Goal: Transaction & Acquisition: Purchase product/service

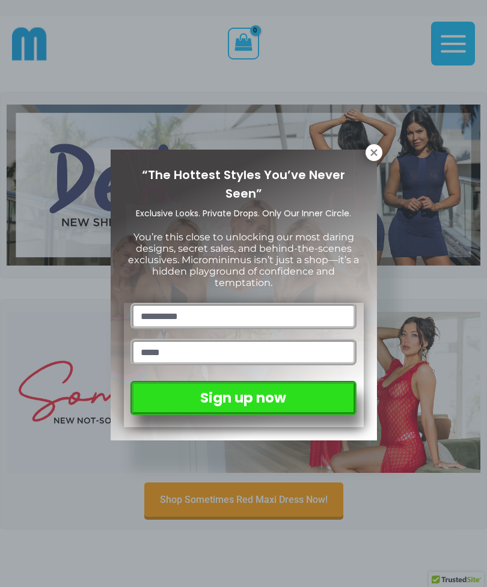
click at [375, 151] on icon at bounding box center [373, 152] width 7 height 7
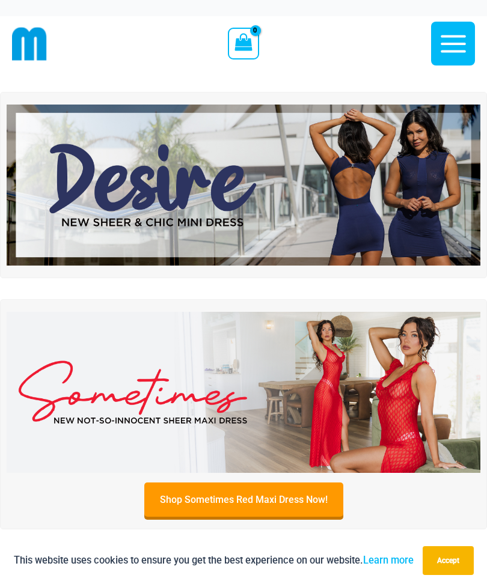
click at [387, 175] on img at bounding box center [243, 185] width 473 height 161
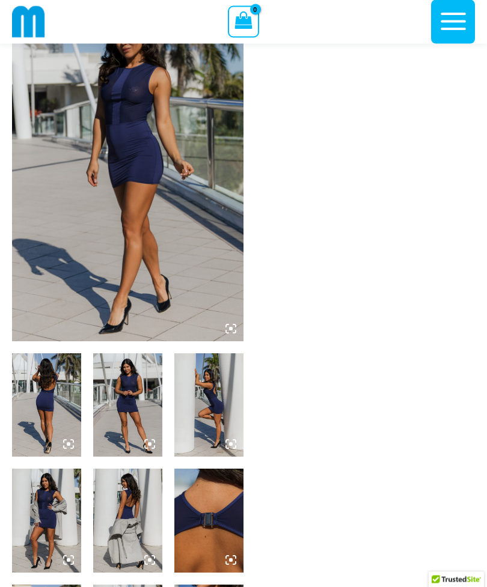
scroll to position [85, 0]
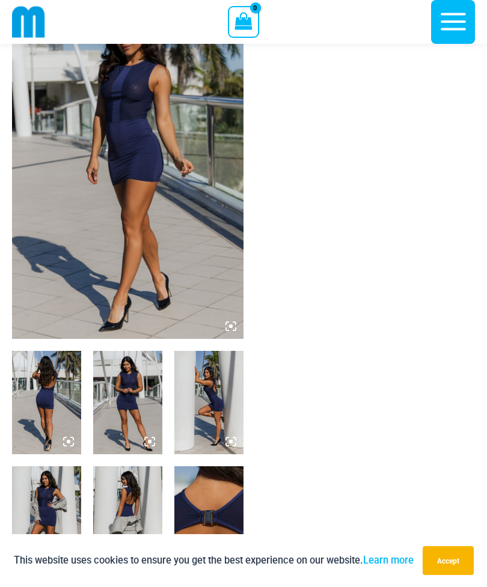
click at [93, 127] on img at bounding box center [127, 165] width 231 height 347
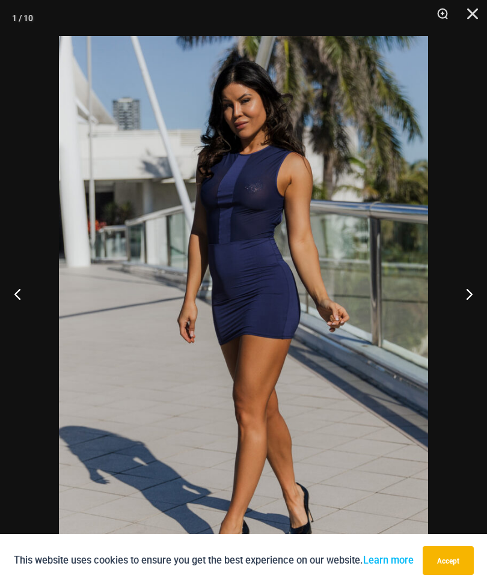
click at [458, 318] on button "Next" at bounding box center [464, 294] width 45 height 60
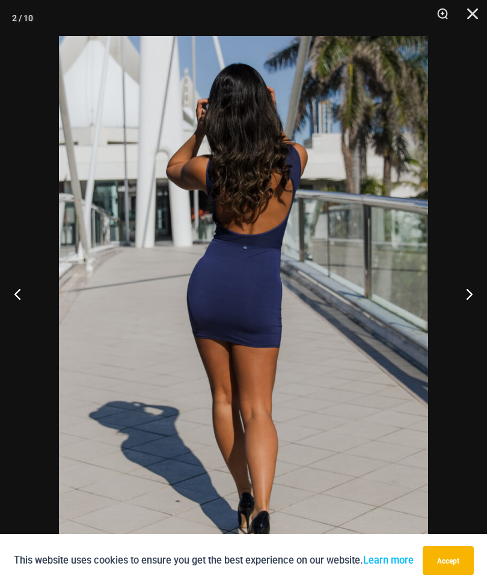
click at [452, 323] on button "Next" at bounding box center [464, 294] width 45 height 60
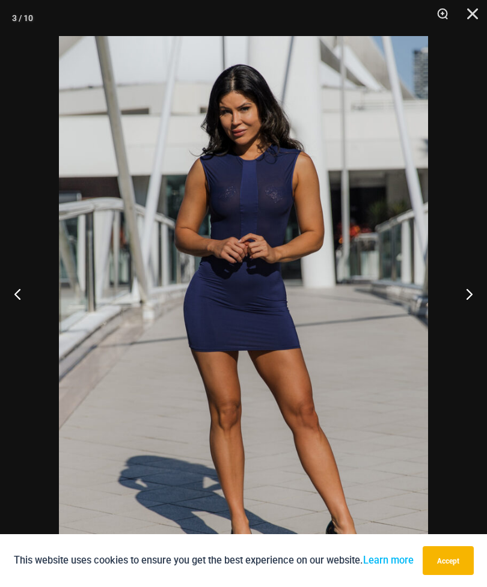
click at [451, 321] on button "Next" at bounding box center [464, 294] width 45 height 60
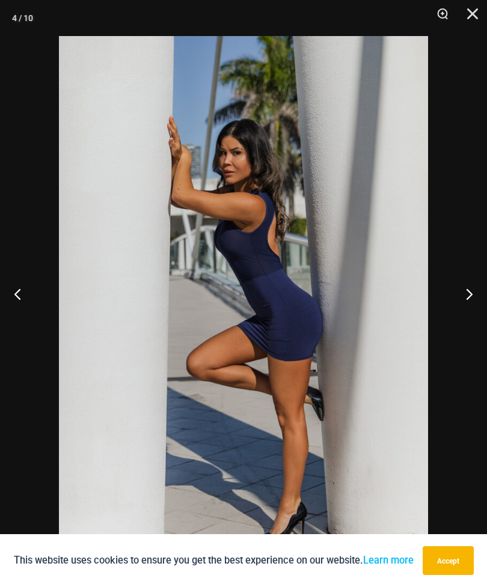
click at [449, 319] on button "Next" at bounding box center [464, 294] width 45 height 60
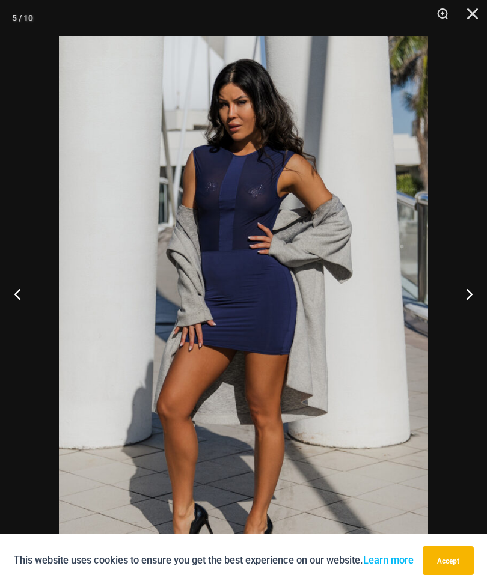
click at [449, 315] on button "Next" at bounding box center [464, 294] width 45 height 60
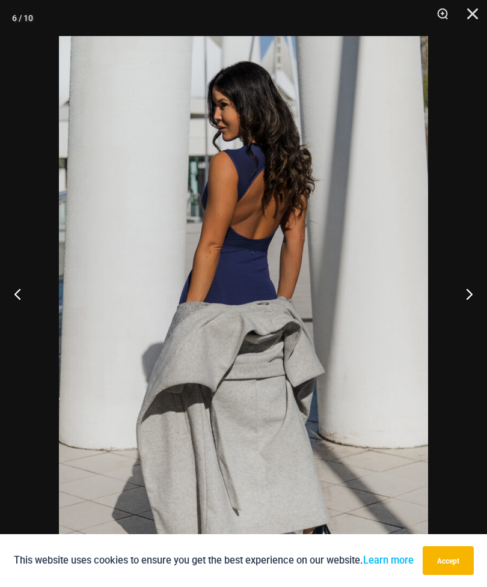
click at [448, 315] on button "Next" at bounding box center [464, 294] width 45 height 60
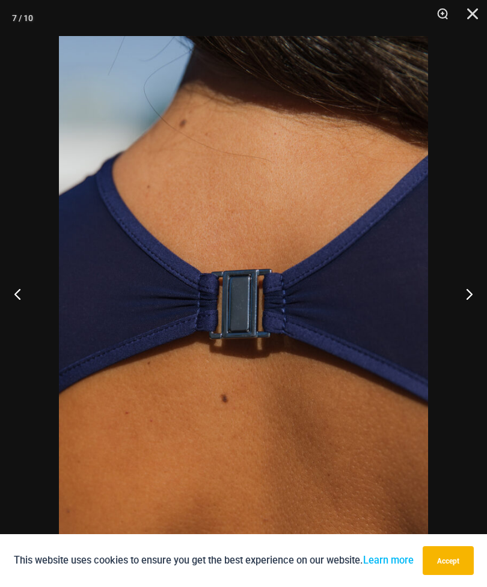
click at [446, 315] on button "Next" at bounding box center [464, 294] width 45 height 60
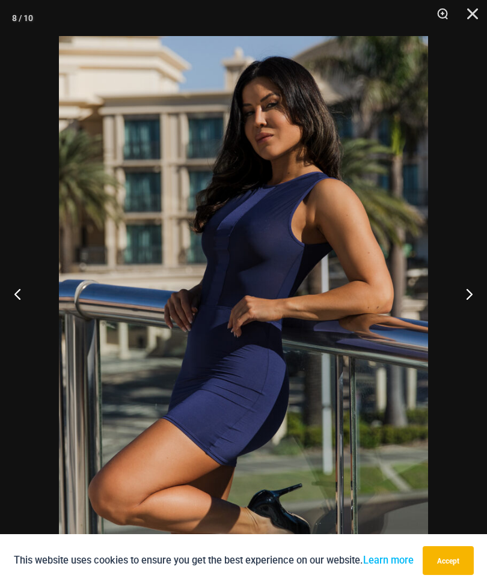
click at [448, 316] on button "Next" at bounding box center [464, 294] width 45 height 60
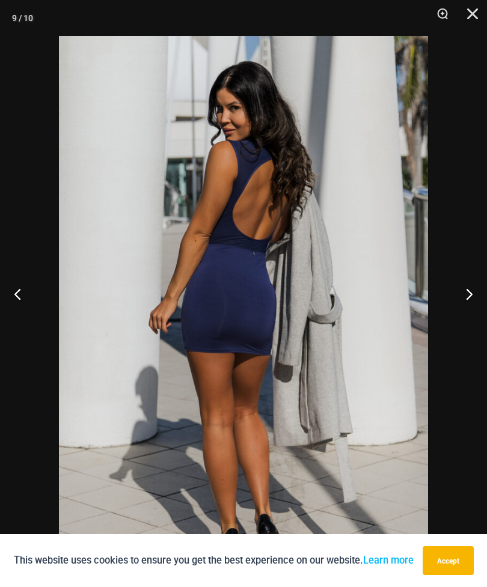
click at [446, 314] on button "Next" at bounding box center [464, 294] width 45 height 60
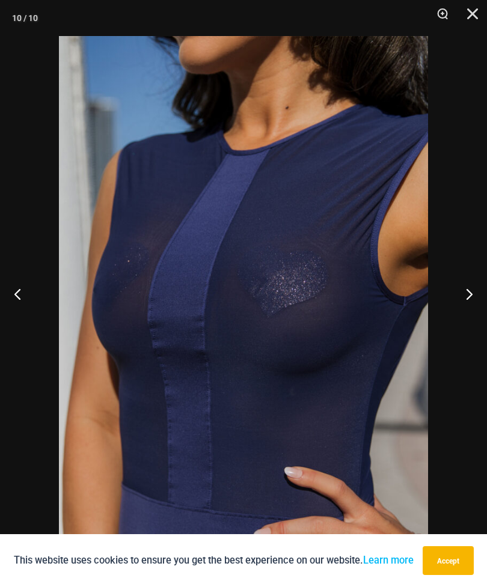
click at [447, 315] on button "Next" at bounding box center [464, 294] width 45 height 60
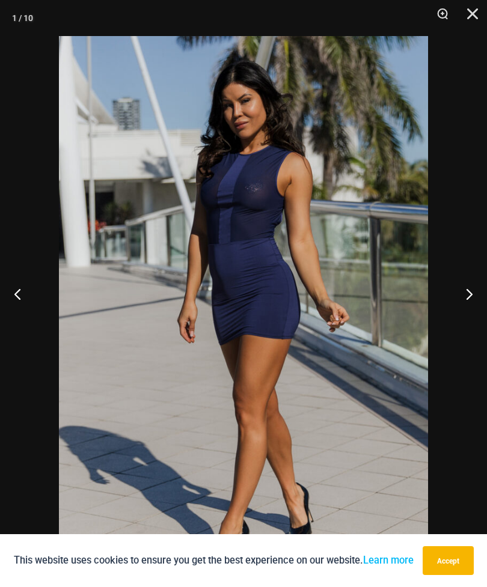
click at [446, 314] on button "Next" at bounding box center [464, 294] width 45 height 60
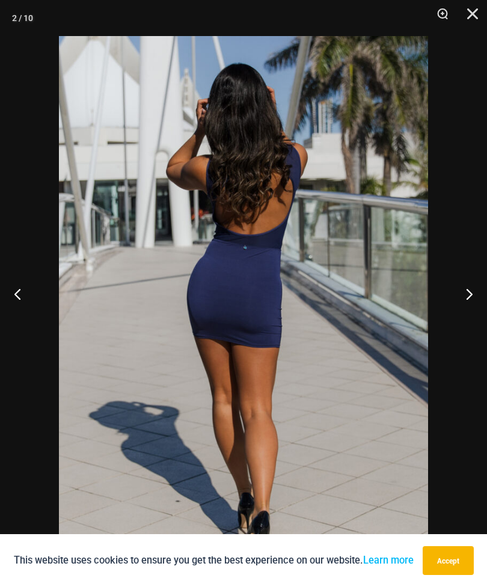
click at [478, 12] on button "Close" at bounding box center [468, 18] width 30 height 36
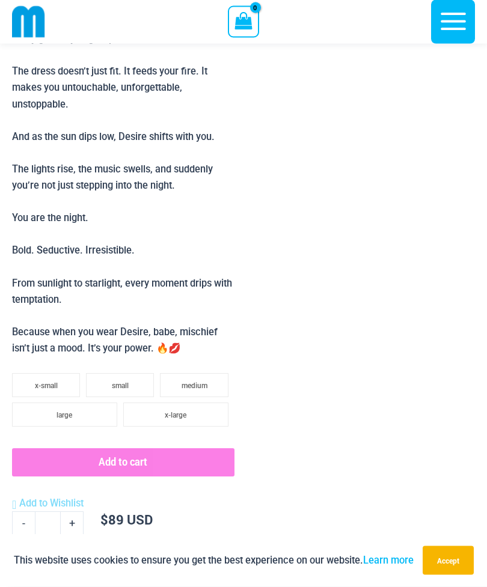
scroll to position [1022, 0]
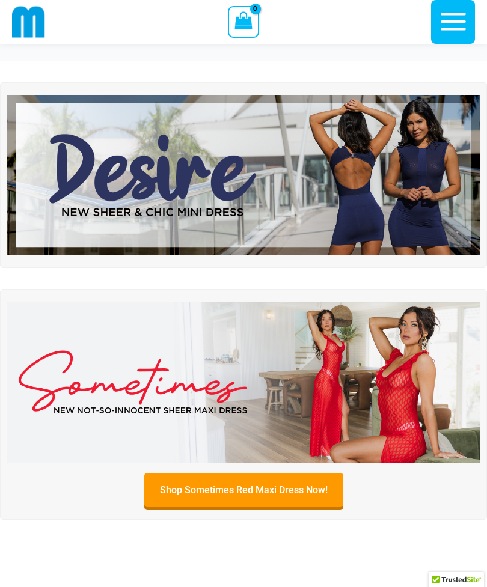
scroll to position [62, 0]
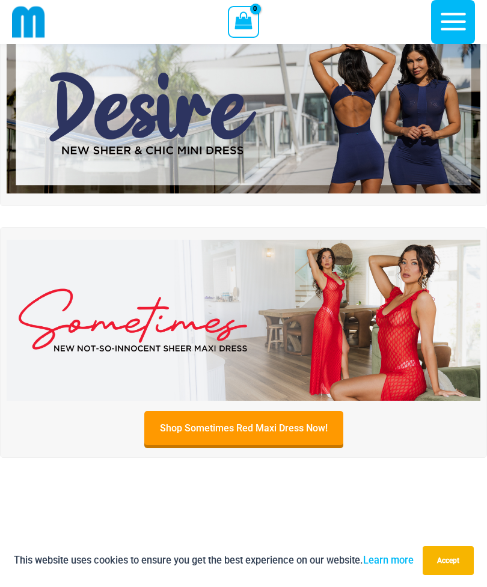
click at [415, 287] on img at bounding box center [243, 320] width 473 height 161
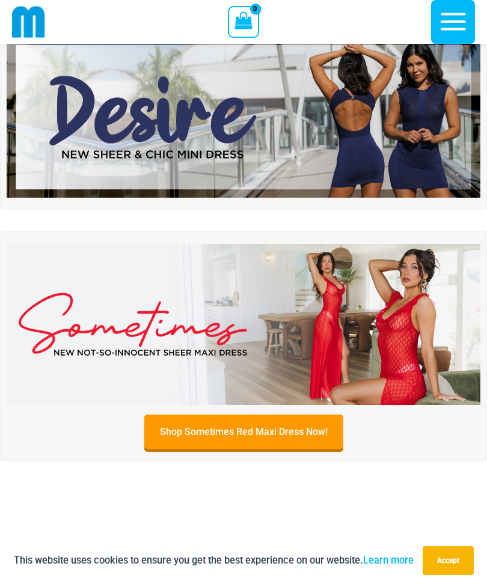
click at [457, 20] on icon "button" at bounding box center [453, 22] width 30 height 30
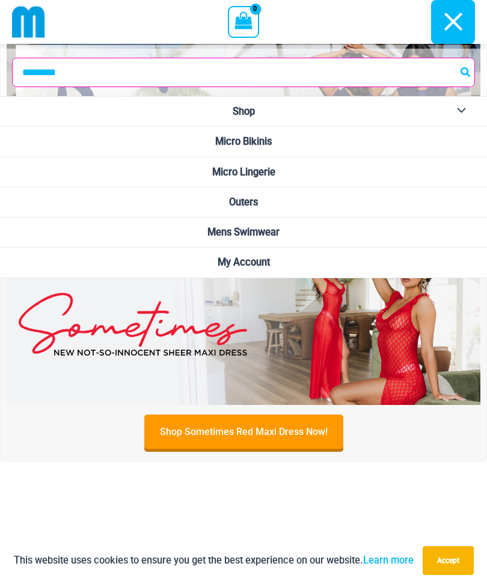
click at [392, 140] on link "Micro Bikinis" at bounding box center [243, 142] width 487 height 30
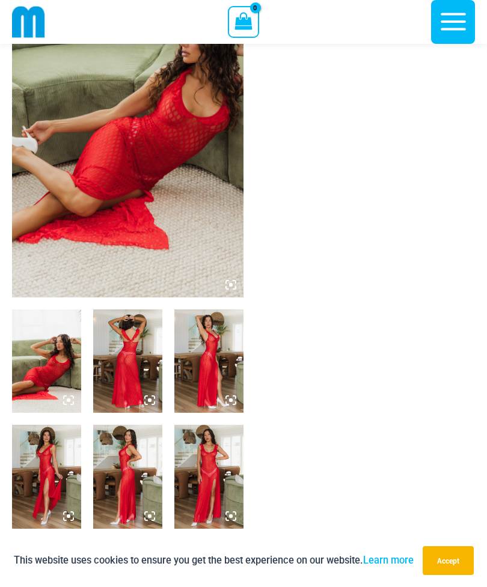
scroll to position [129, 0]
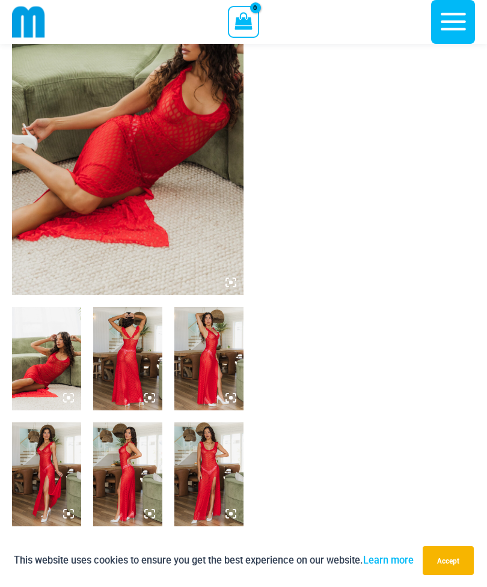
click at [79, 117] on img at bounding box center [127, 121] width 231 height 347
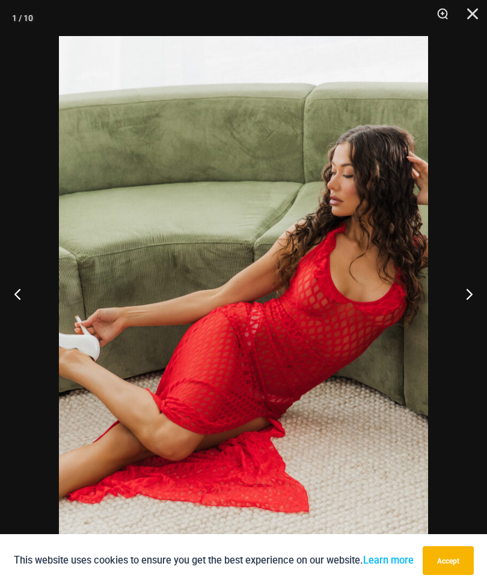
click at [467, 311] on button "Next" at bounding box center [464, 294] width 45 height 60
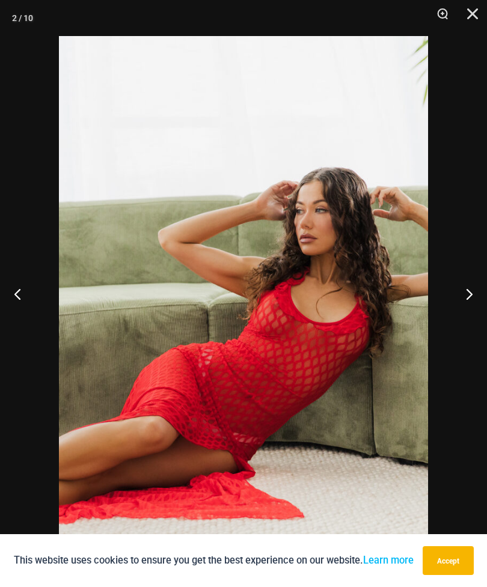
click at [463, 317] on button "Next" at bounding box center [464, 294] width 45 height 60
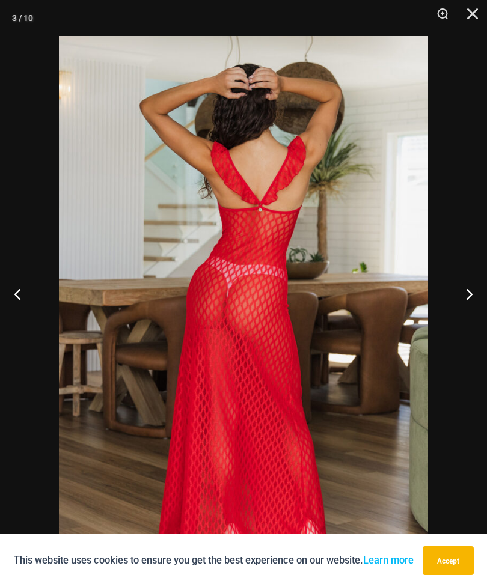
click at [461, 317] on button "Next" at bounding box center [464, 294] width 45 height 60
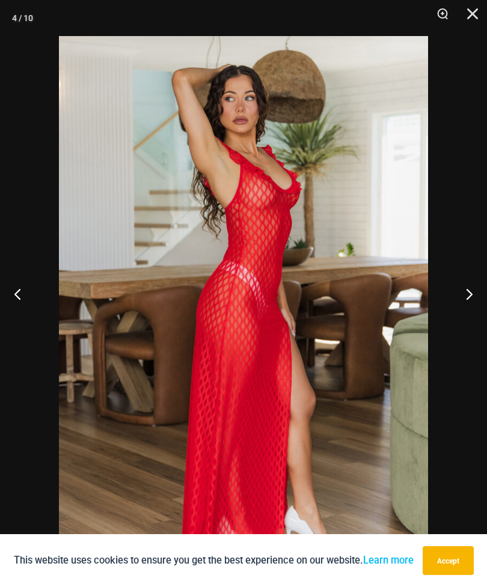
click at [458, 316] on button "Next" at bounding box center [464, 294] width 45 height 60
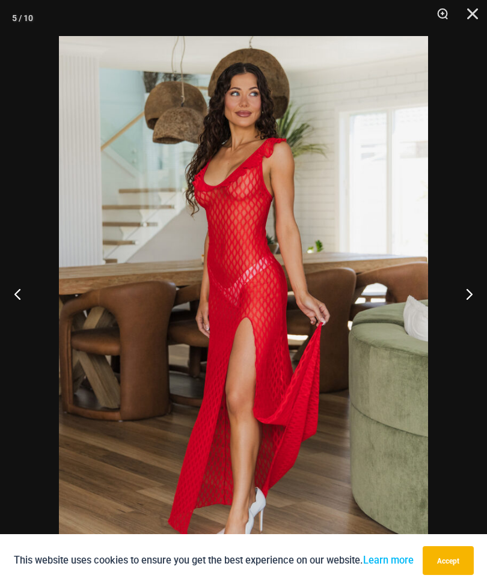
click at [457, 316] on button "Next" at bounding box center [464, 294] width 45 height 60
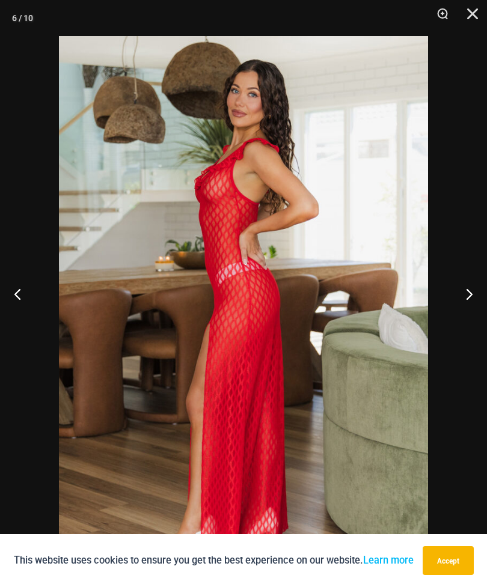
click at [455, 315] on button "Next" at bounding box center [464, 294] width 45 height 60
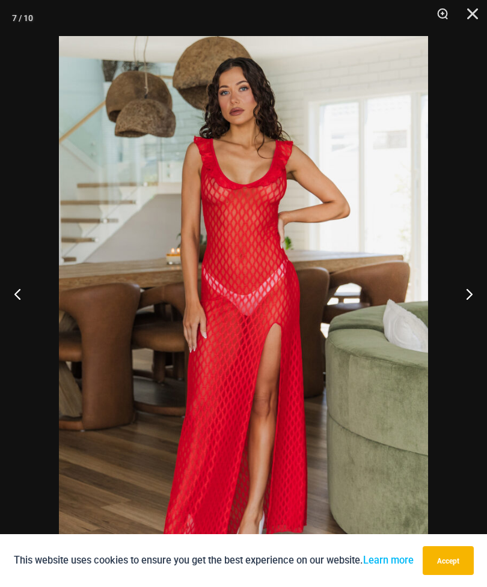
click at [455, 317] on button "Next" at bounding box center [464, 294] width 45 height 60
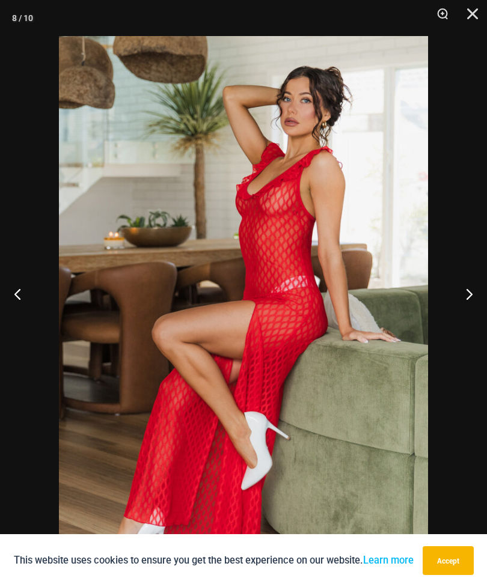
click at [456, 317] on button "Next" at bounding box center [464, 294] width 45 height 60
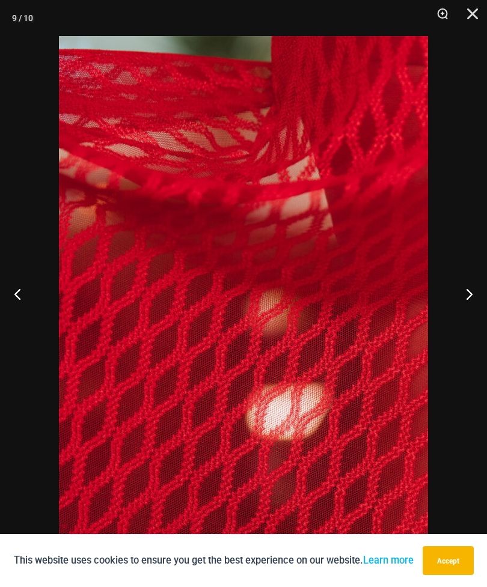
click at [455, 317] on button "Next" at bounding box center [464, 294] width 45 height 60
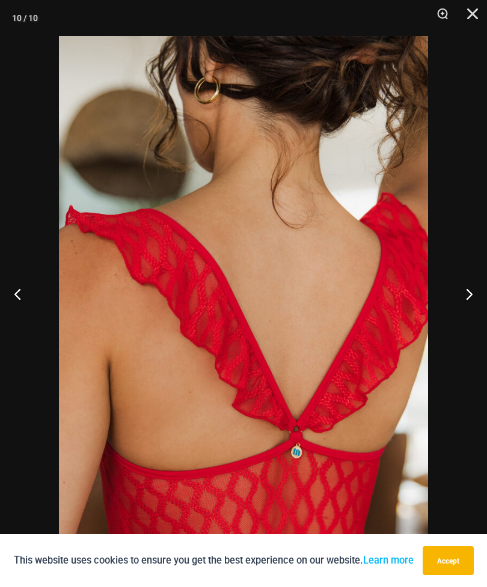
click at [455, 316] on button "Next" at bounding box center [464, 294] width 45 height 60
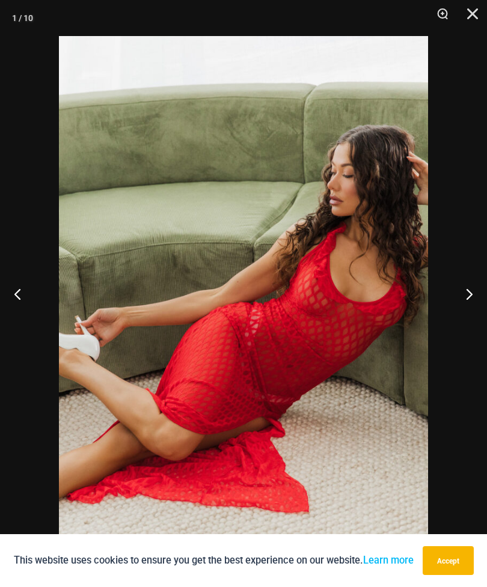
click at [455, 317] on button "Next" at bounding box center [464, 294] width 45 height 60
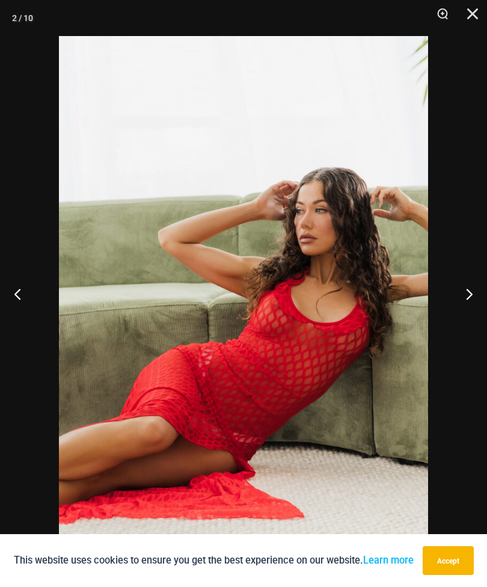
click at [478, 14] on button "Close" at bounding box center [468, 18] width 30 height 36
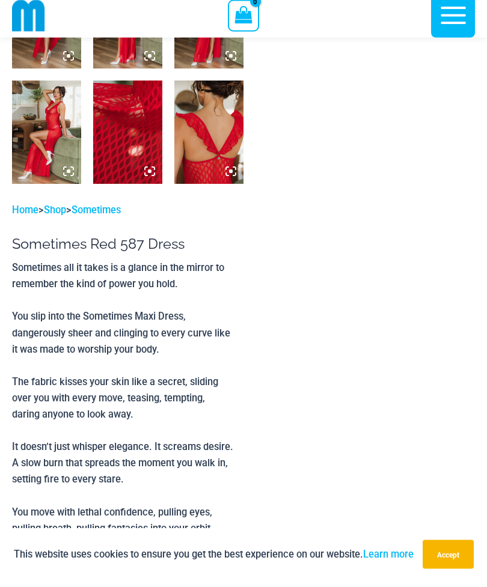
scroll to position [448, 0]
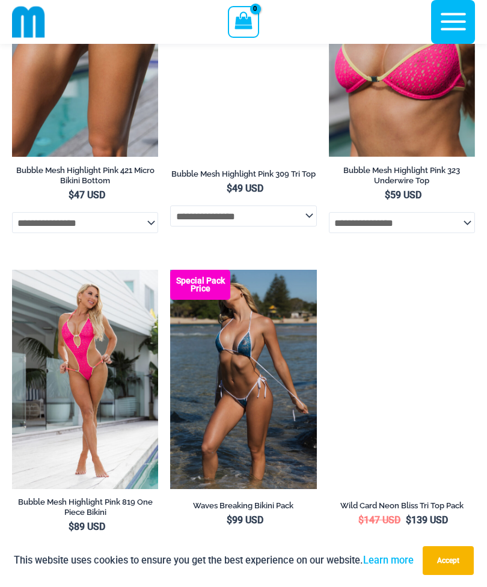
scroll to position [1823, 0]
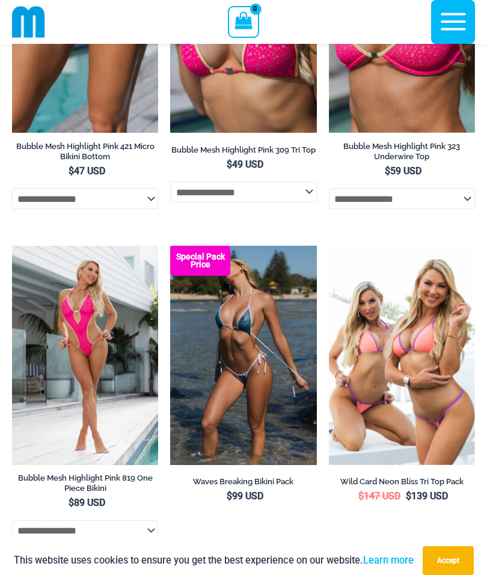
click at [329, 246] on img at bounding box center [329, 246] width 0 height 0
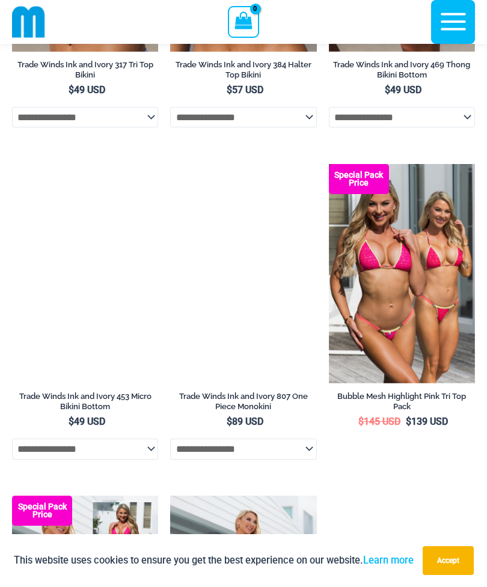
scroll to position [879, 0]
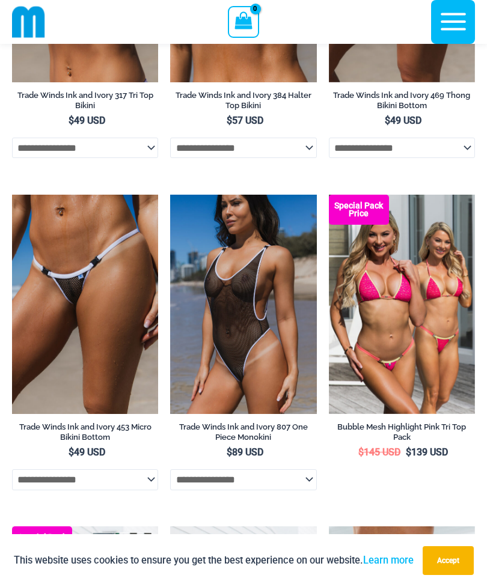
click at [12, 195] on img at bounding box center [12, 195] width 0 height 0
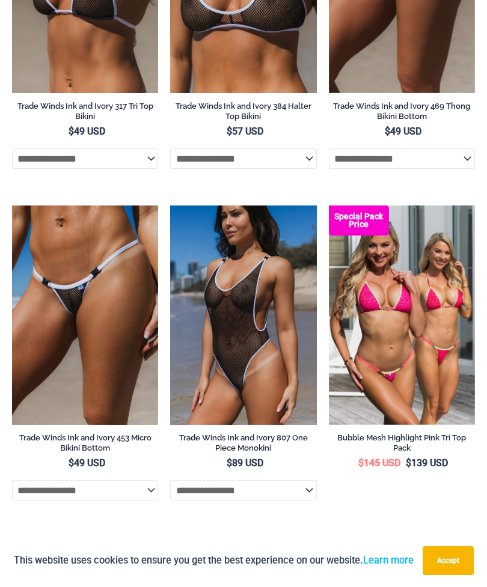
scroll to position [0, 0]
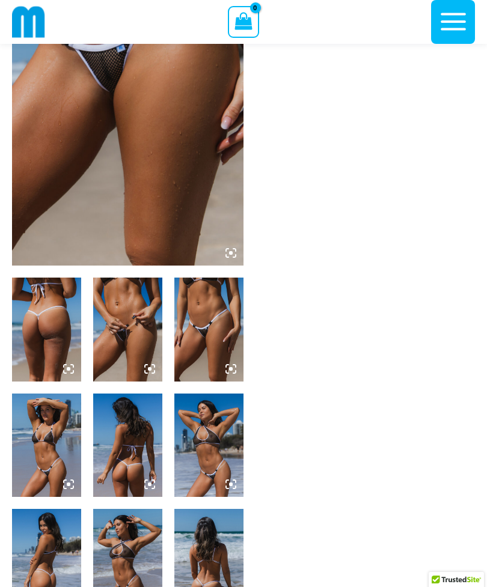
scroll to position [192, 0]
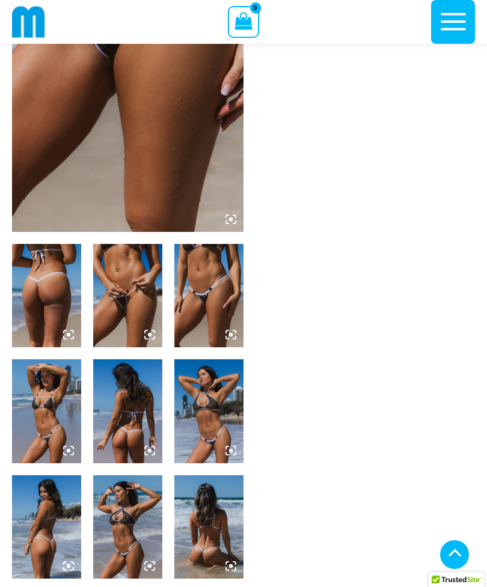
click at [58, 88] on img at bounding box center [127, 58] width 231 height 347
click at [201, 135] on img at bounding box center [127, 58] width 231 height 347
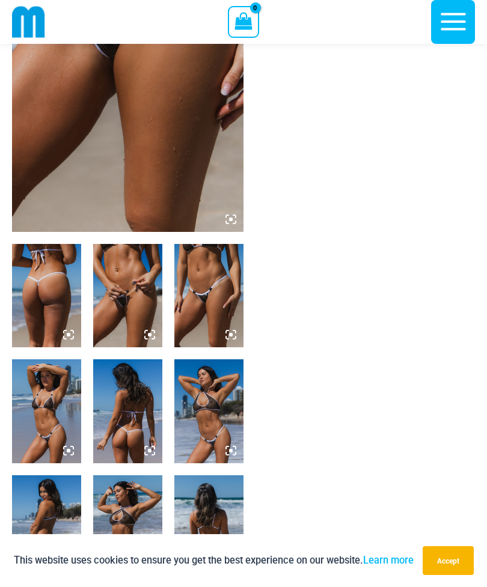
click at [78, 104] on img at bounding box center [127, 58] width 231 height 347
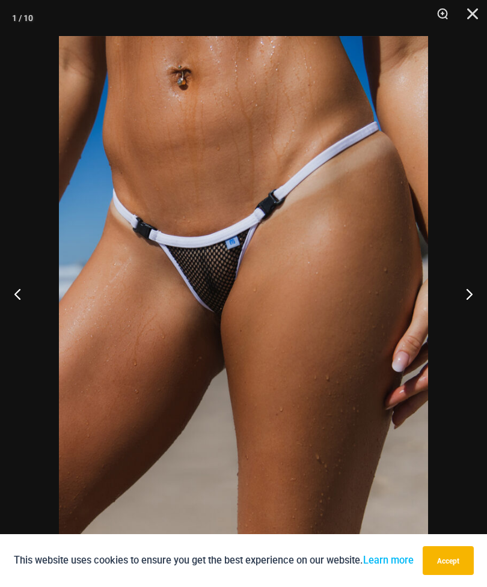
click at [460, 309] on button "Next" at bounding box center [464, 294] width 45 height 60
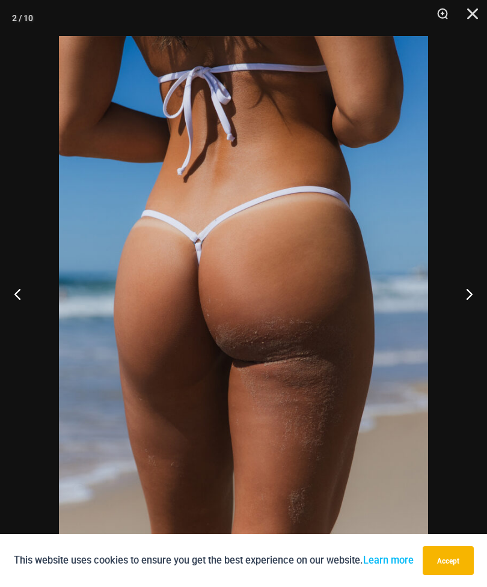
click at [460, 314] on button "Next" at bounding box center [464, 294] width 45 height 60
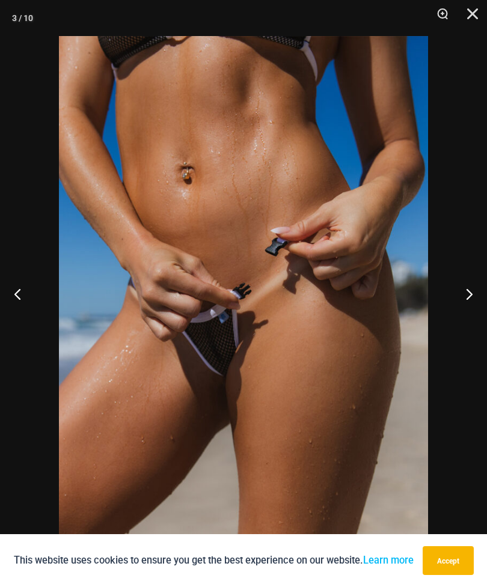
click at [457, 313] on button "Next" at bounding box center [464, 294] width 45 height 60
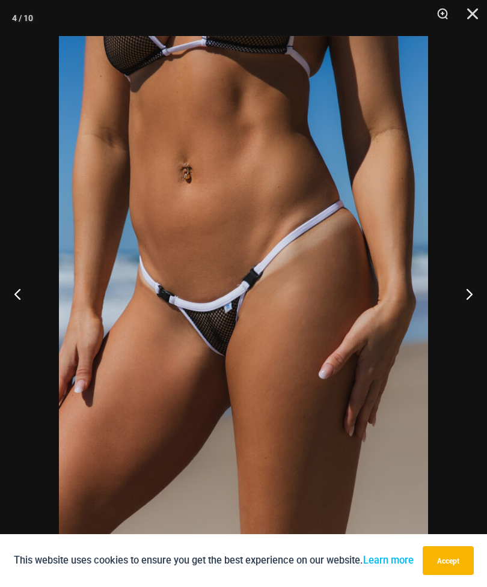
click at [456, 315] on button "Next" at bounding box center [464, 294] width 45 height 60
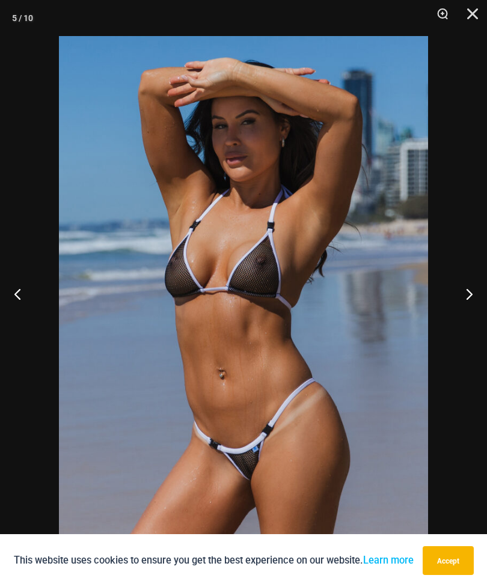
click at [456, 315] on button "Next" at bounding box center [464, 294] width 45 height 60
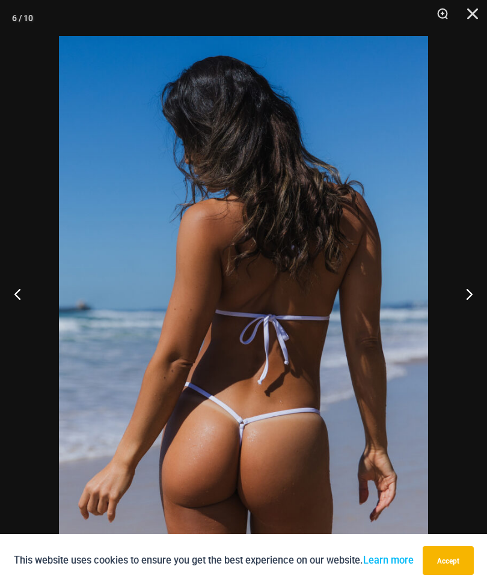
click at [456, 314] on button "Next" at bounding box center [464, 294] width 45 height 60
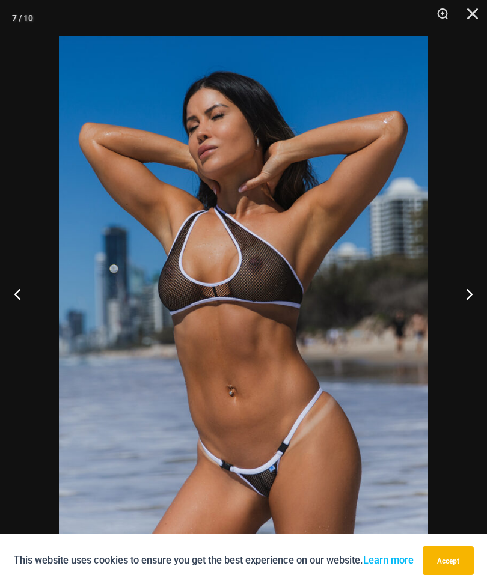
click at [455, 315] on button "Next" at bounding box center [464, 294] width 45 height 60
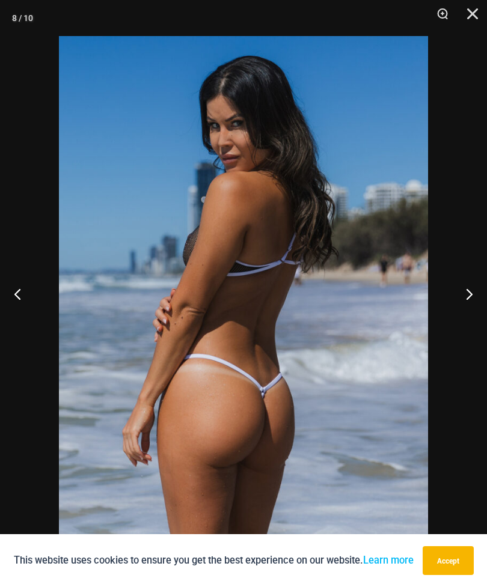
click at [452, 318] on button "Next" at bounding box center [464, 294] width 45 height 60
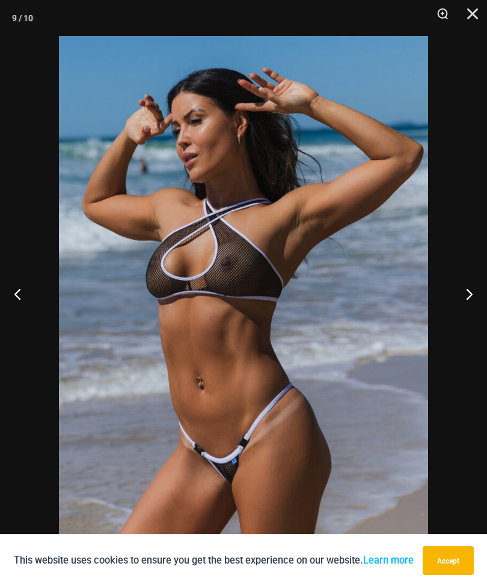
click at [450, 320] on button "Next" at bounding box center [464, 294] width 45 height 60
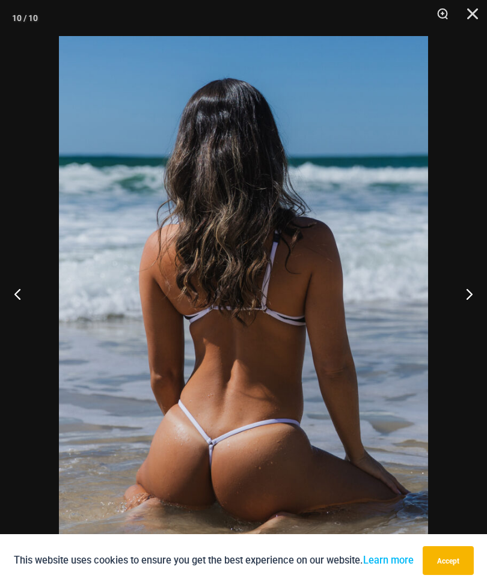
click at [460, 313] on button "Next" at bounding box center [464, 294] width 45 height 60
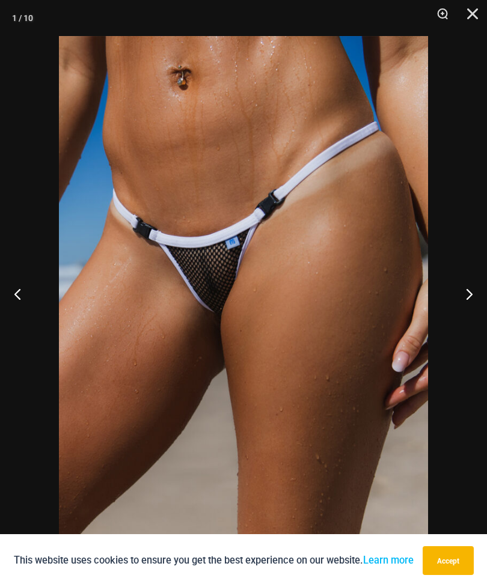
click at [457, 317] on button "Next" at bounding box center [464, 294] width 45 height 60
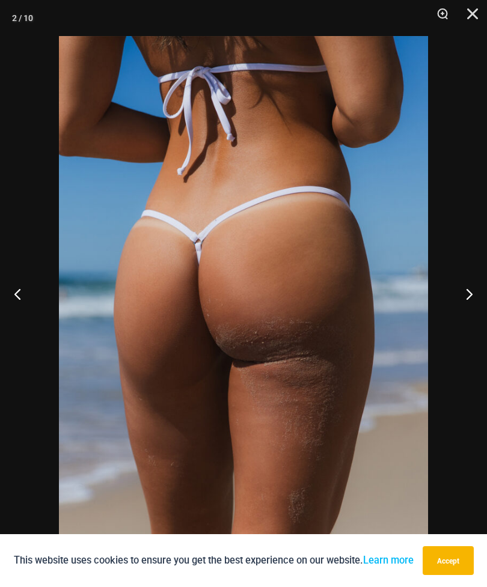
click at [457, 317] on button "Next" at bounding box center [464, 294] width 45 height 60
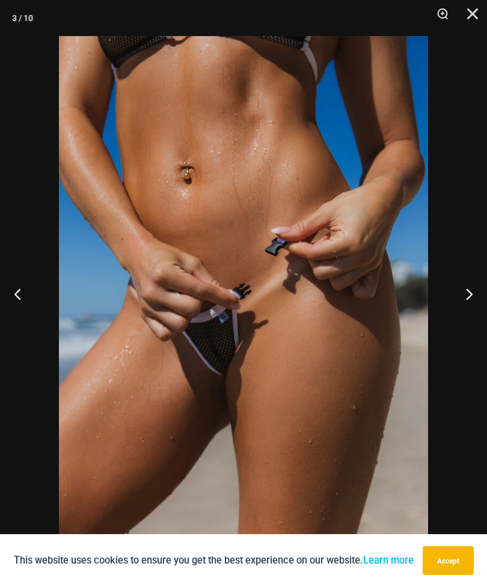
click at [473, 16] on button "Close" at bounding box center [468, 18] width 30 height 36
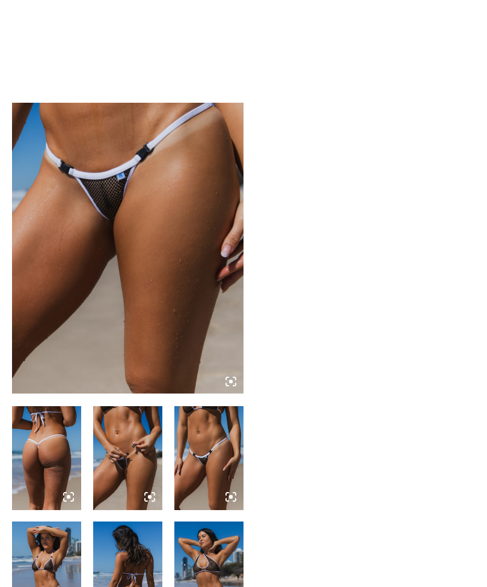
scroll to position [0, 0]
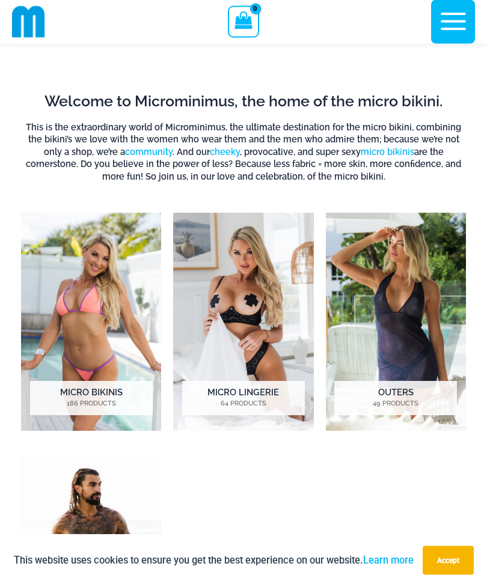
scroll to position [499, 0]
click at [124, 321] on img "Visit product category Micro Bikinis" at bounding box center [91, 322] width 140 height 218
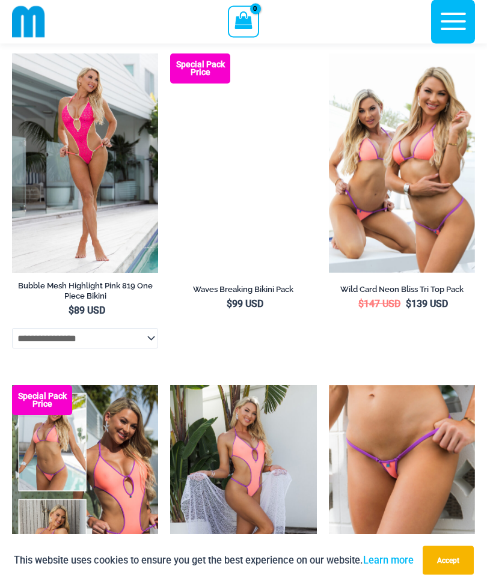
scroll to position [2016, 0]
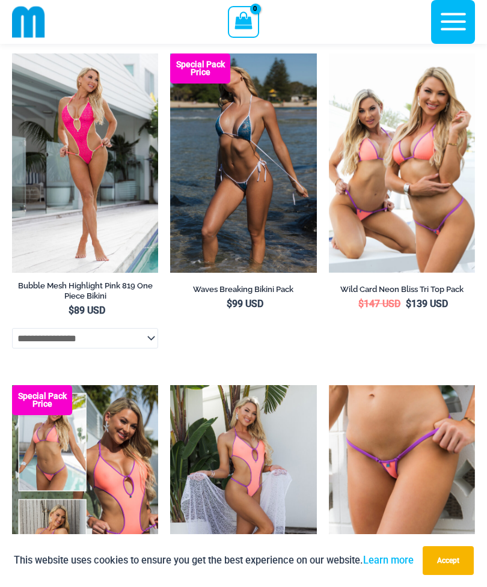
click at [325, 336] on ul "**********" at bounding box center [243, 215] width 463 height 3575
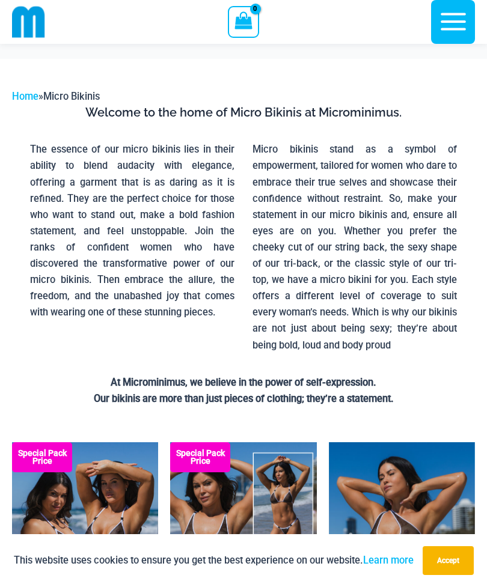
scroll to position [0, 0]
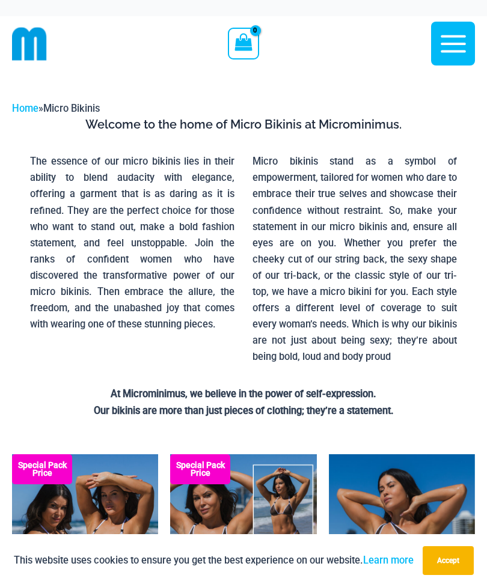
click at [453, 43] on icon "button" at bounding box center [452, 43] width 25 height 17
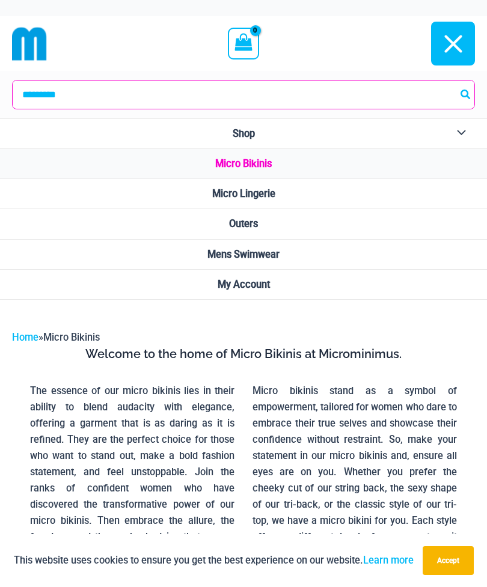
click at [279, 231] on link "Outers" at bounding box center [243, 224] width 487 height 30
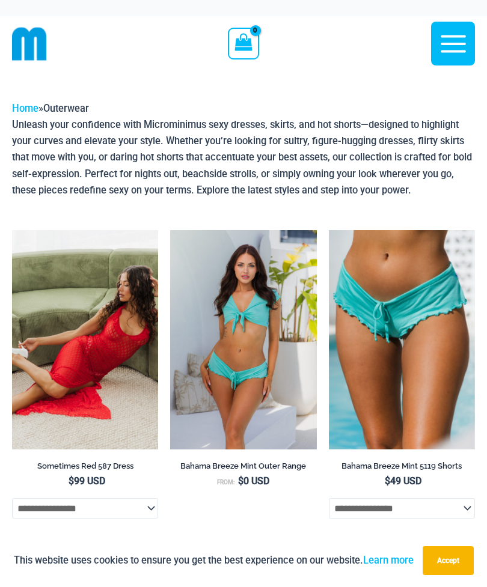
click at [461, 41] on icon "button" at bounding box center [453, 44] width 30 height 30
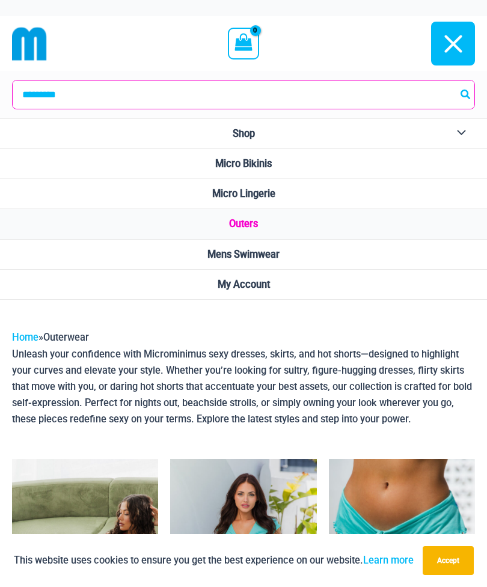
click at [322, 137] on link "Shop" at bounding box center [243, 134] width 487 height 30
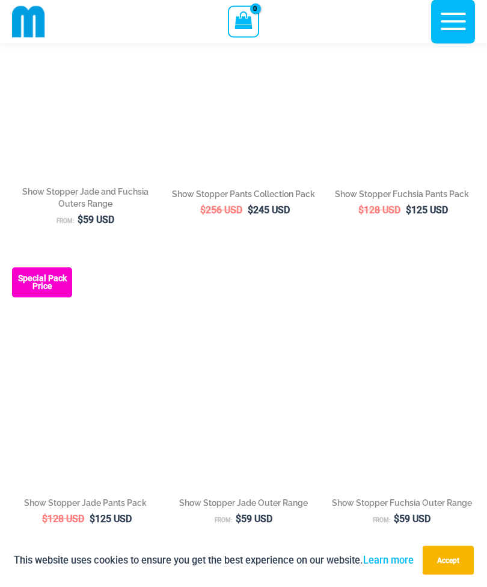
scroll to position [1727, 0]
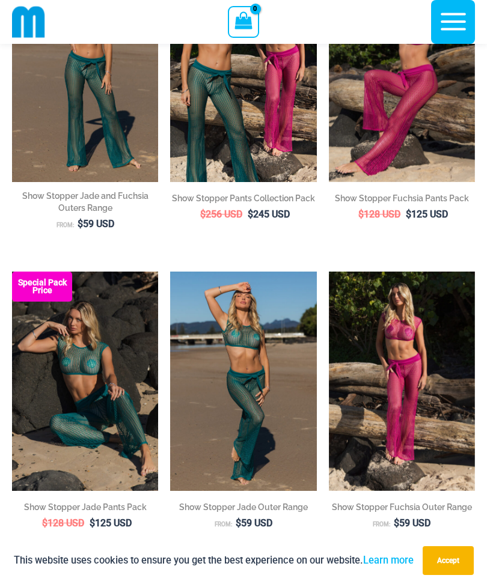
click at [170, 272] on img at bounding box center [170, 272] width 0 height 0
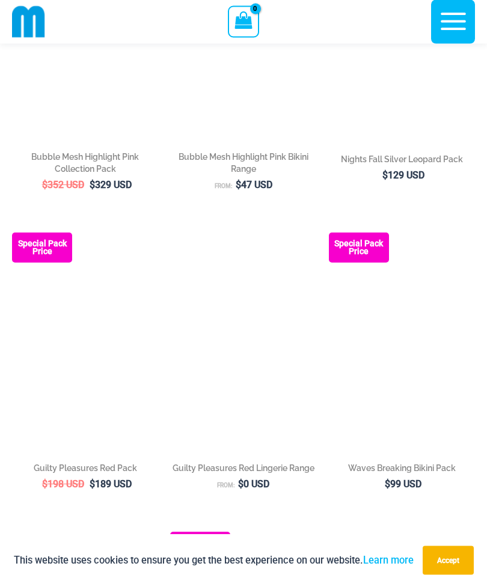
scroll to position [857, 0]
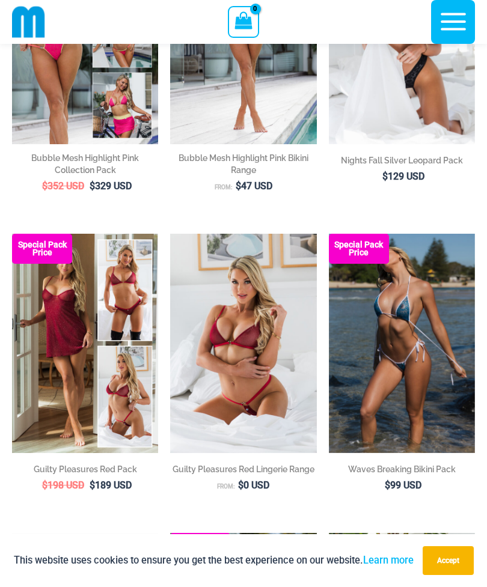
click at [170, 234] on img at bounding box center [170, 234] width 0 height 0
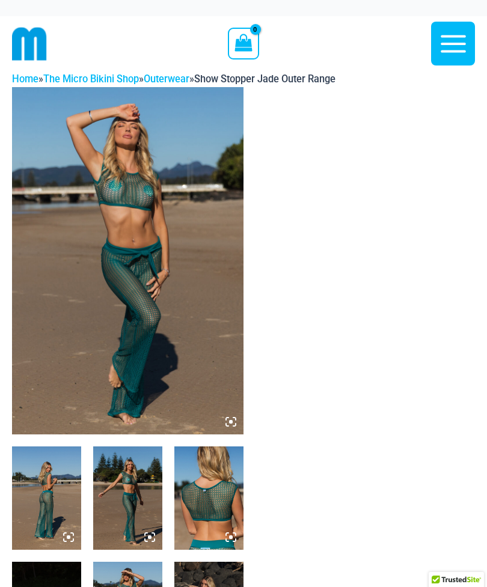
click at [188, 355] on img at bounding box center [127, 260] width 231 height 347
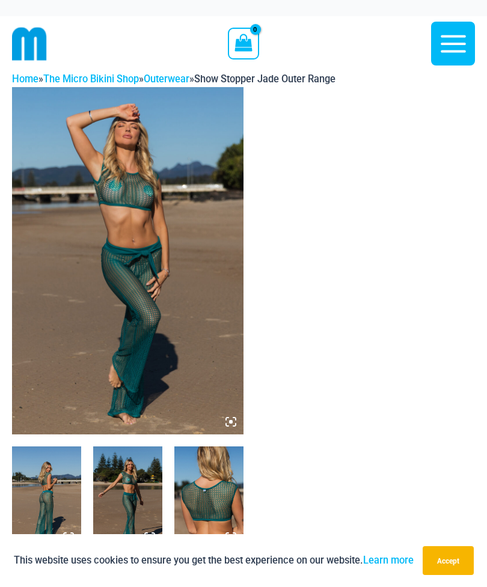
click at [66, 163] on img at bounding box center [127, 260] width 231 height 347
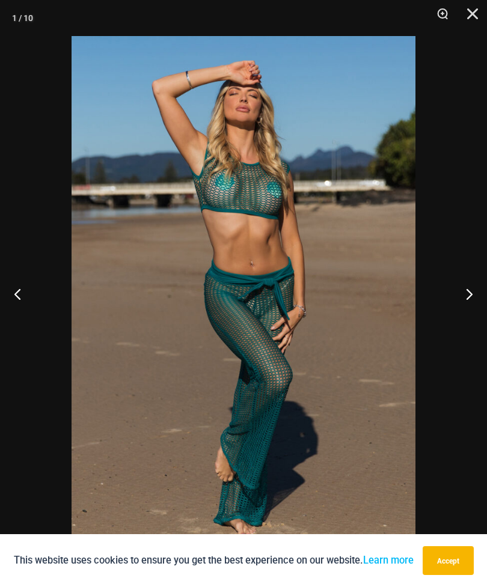
click at [462, 294] on button "Next" at bounding box center [464, 294] width 45 height 60
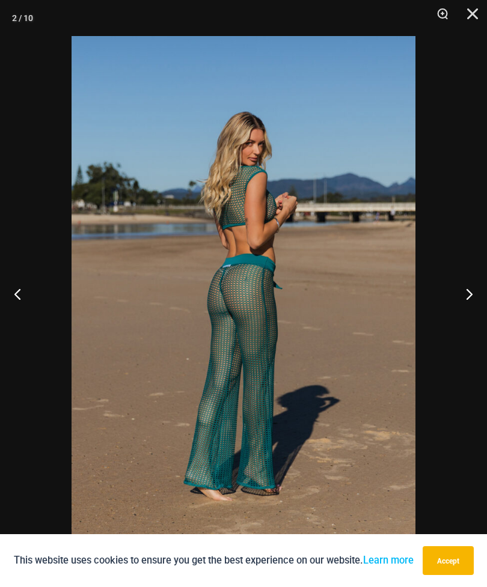
click at [463, 294] on button "Next" at bounding box center [464, 294] width 45 height 60
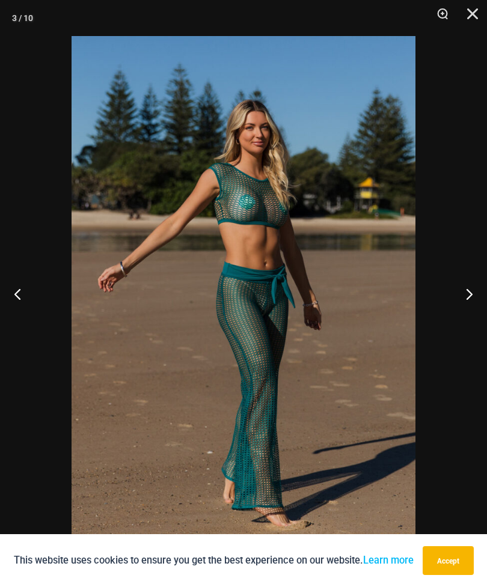
click at [458, 296] on button "Next" at bounding box center [464, 294] width 45 height 60
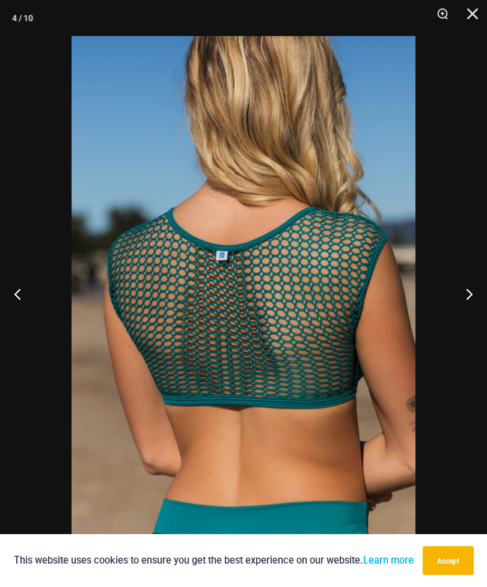
click at [457, 296] on button "Next" at bounding box center [464, 294] width 45 height 60
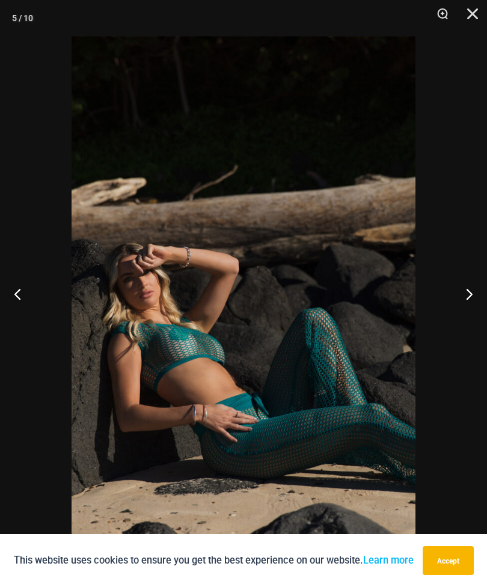
click at [458, 297] on button "Next" at bounding box center [464, 294] width 45 height 60
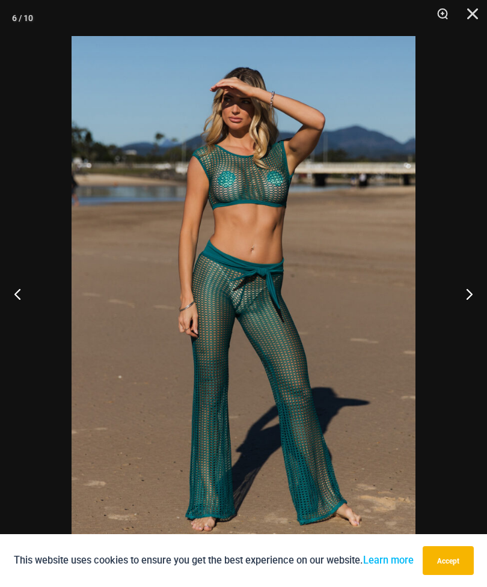
click at [455, 299] on button "Next" at bounding box center [464, 294] width 45 height 60
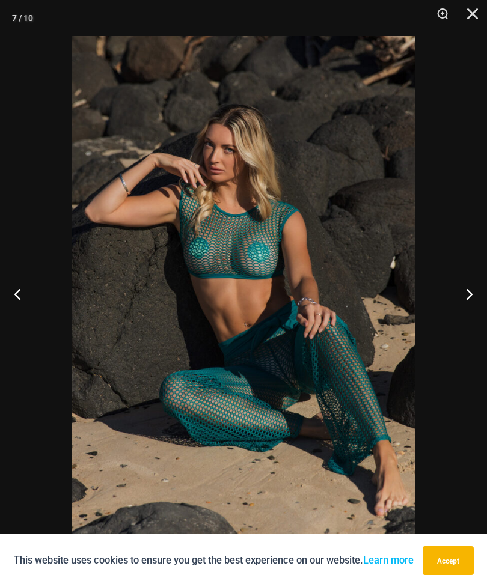
click at [452, 301] on button "Next" at bounding box center [464, 294] width 45 height 60
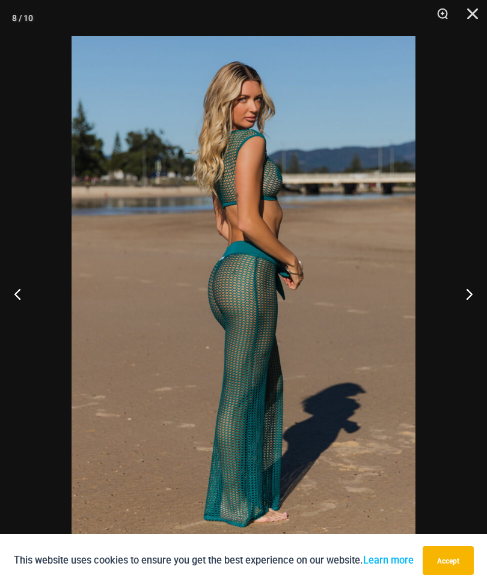
click at [451, 302] on button "Next" at bounding box center [464, 294] width 45 height 60
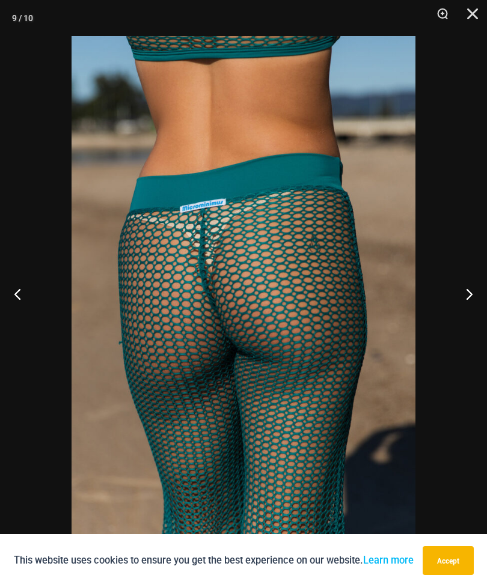
click at [476, 17] on button "Close" at bounding box center [468, 18] width 30 height 36
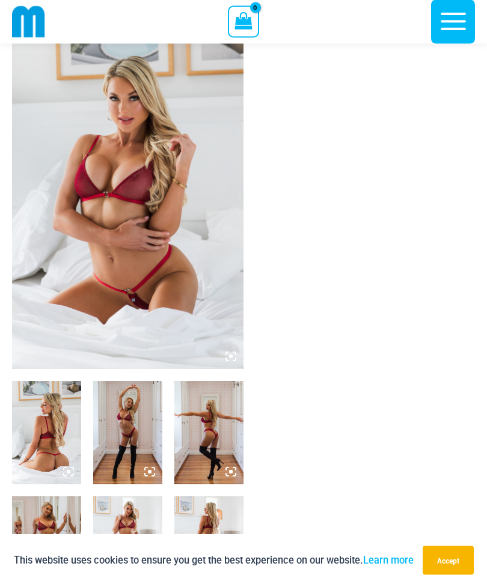
scroll to position [53, 0]
click at [192, 300] on img at bounding box center [127, 196] width 231 height 347
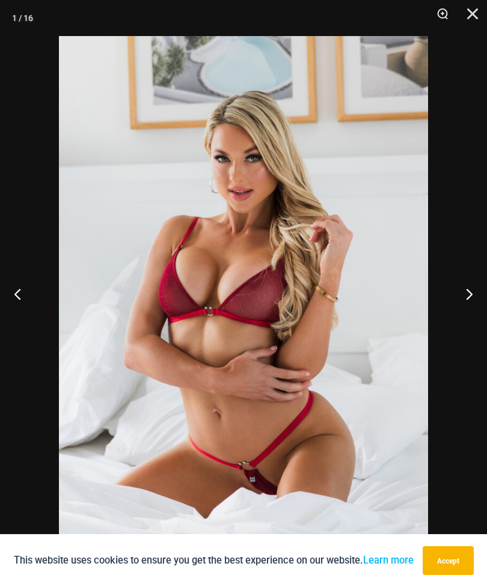
click at [466, 315] on button "Next" at bounding box center [464, 294] width 45 height 60
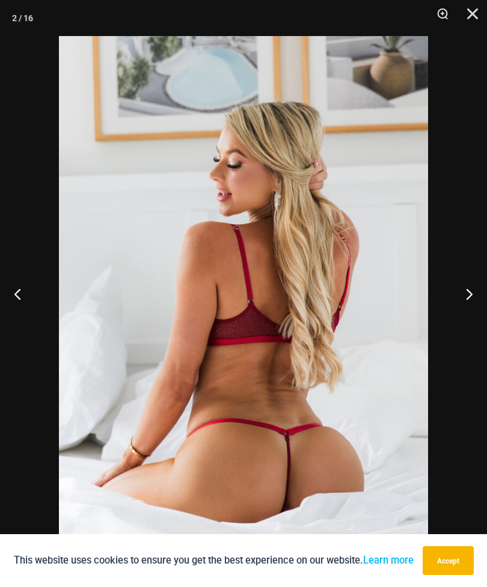
click at [469, 315] on button "Next" at bounding box center [464, 294] width 45 height 60
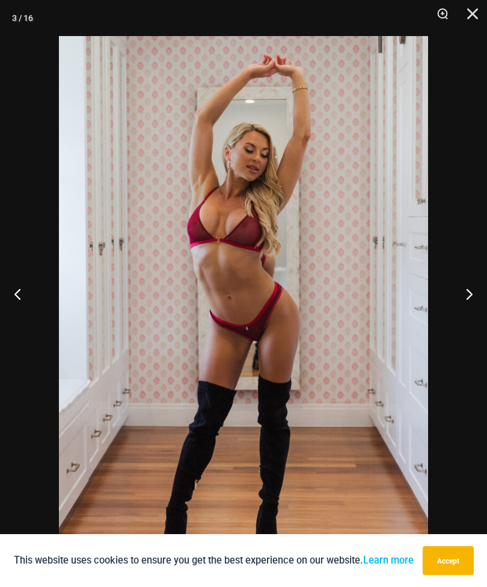
click at [464, 320] on button "Next" at bounding box center [464, 294] width 45 height 60
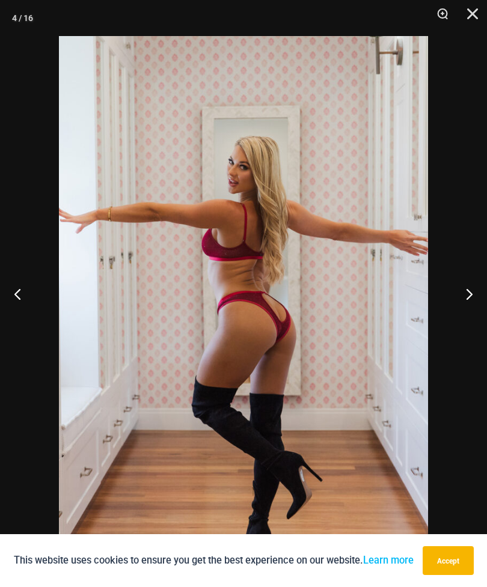
click at [461, 323] on button "Next" at bounding box center [464, 294] width 45 height 60
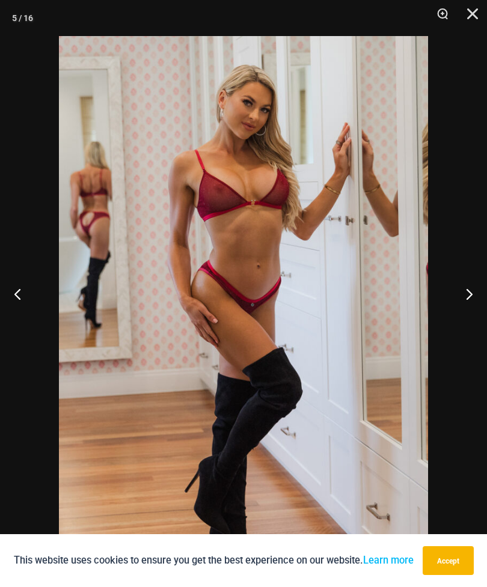
click at [461, 321] on button "Next" at bounding box center [464, 294] width 45 height 60
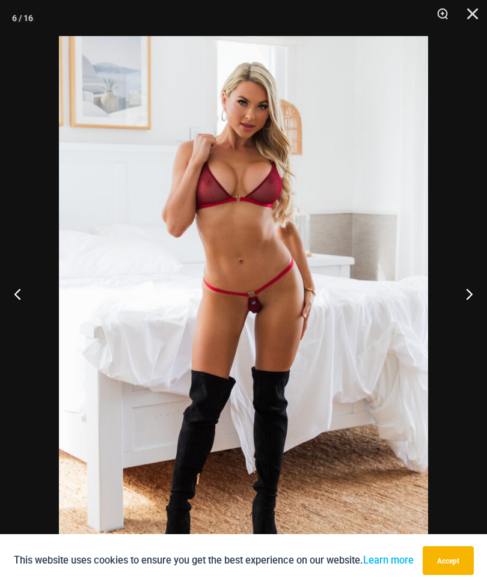
click at [460, 323] on button "Next" at bounding box center [464, 294] width 45 height 60
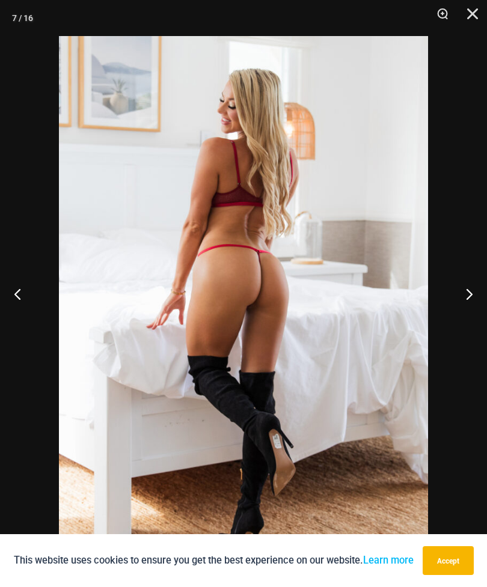
click at [459, 323] on button "Next" at bounding box center [464, 294] width 45 height 60
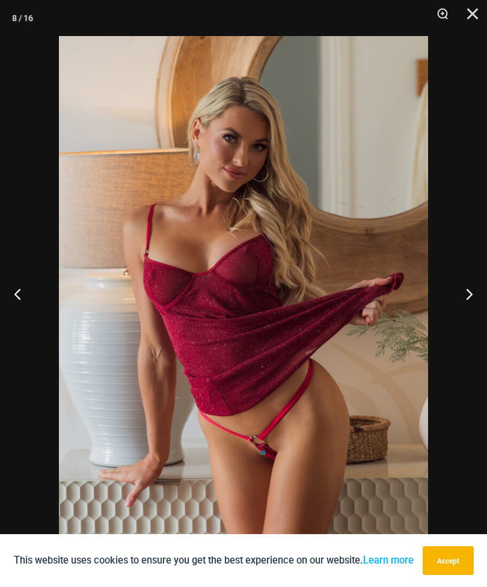
click at [477, 14] on button "Close" at bounding box center [468, 18] width 30 height 36
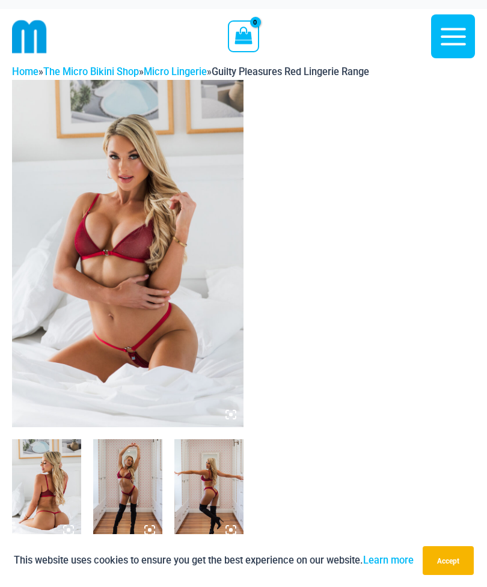
scroll to position [0, 0]
